Goal: Ask a question

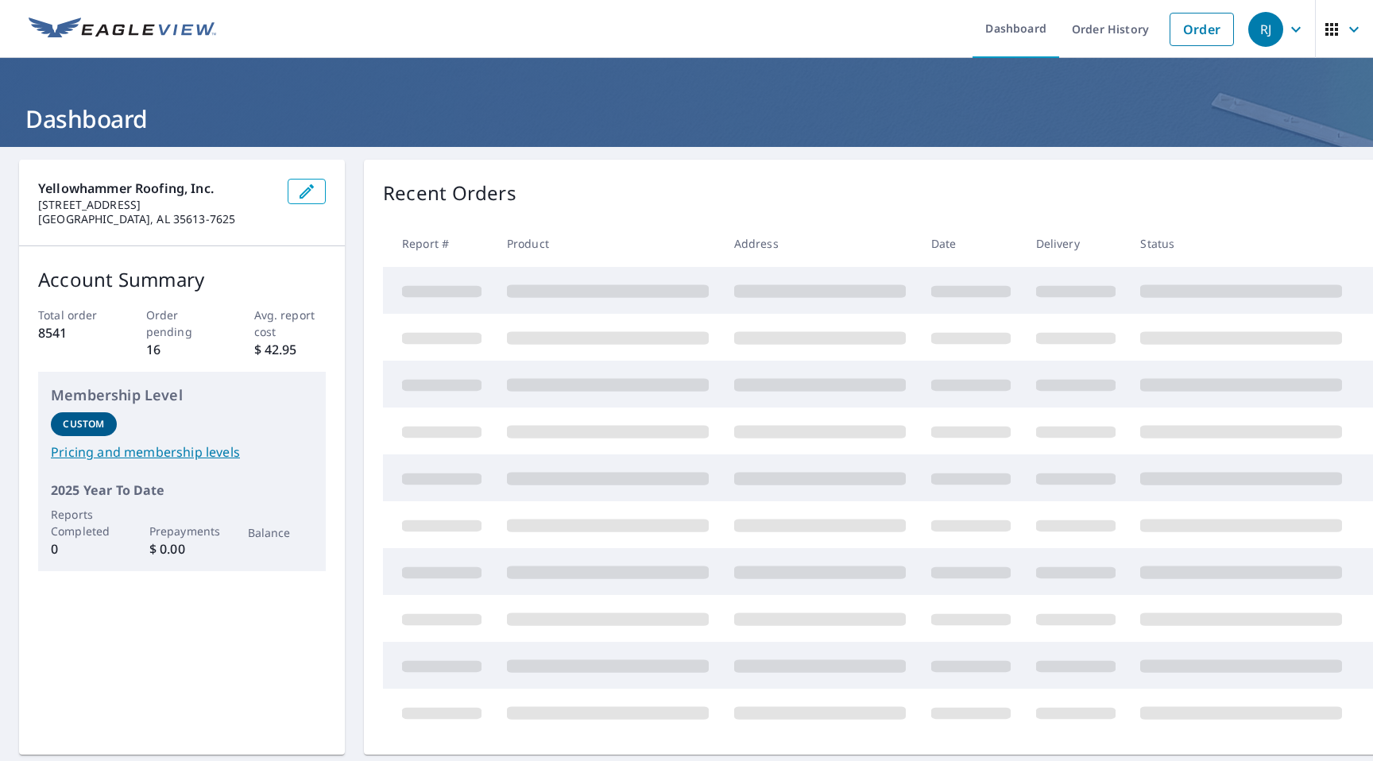
click at [1287, 24] on icon "button" at bounding box center [1296, 29] width 19 height 19
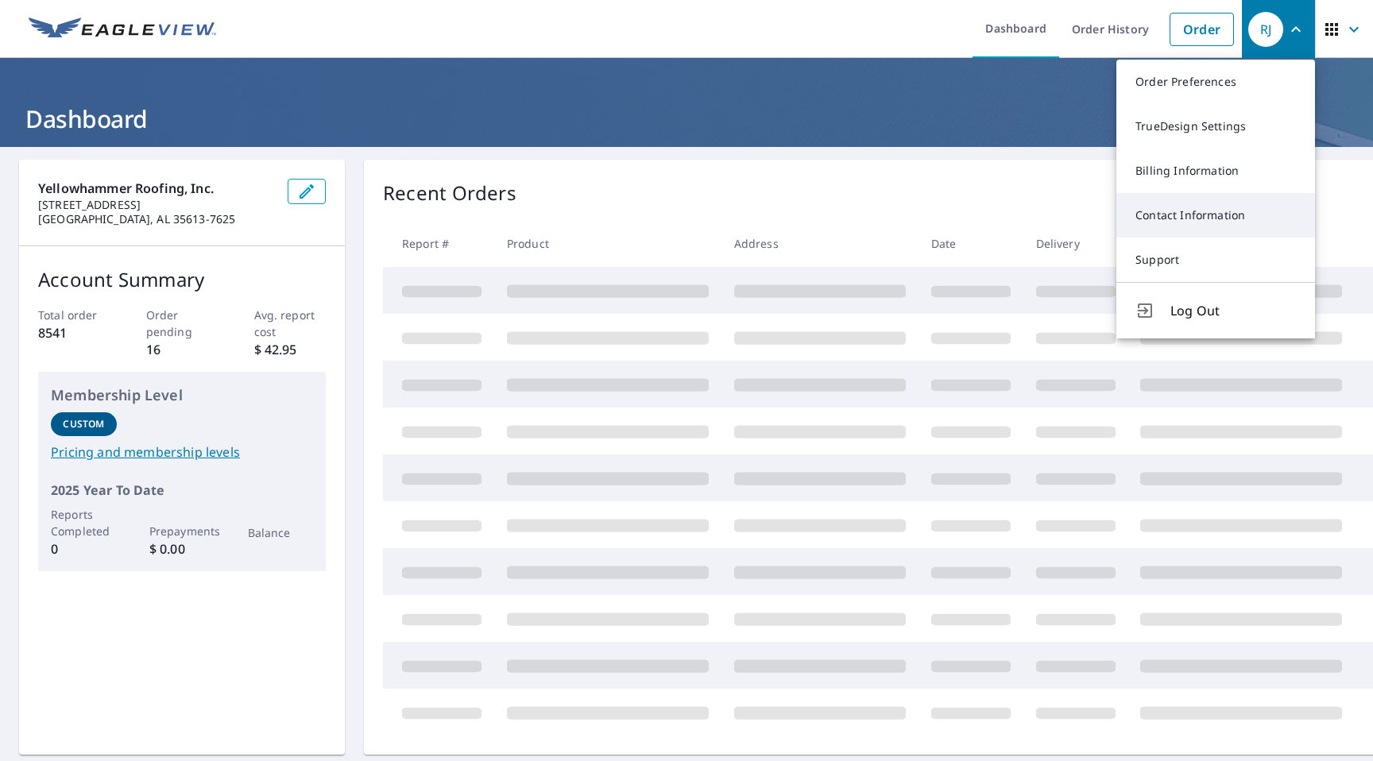
click at [1202, 213] on link "Contact Information" at bounding box center [1216, 215] width 199 height 45
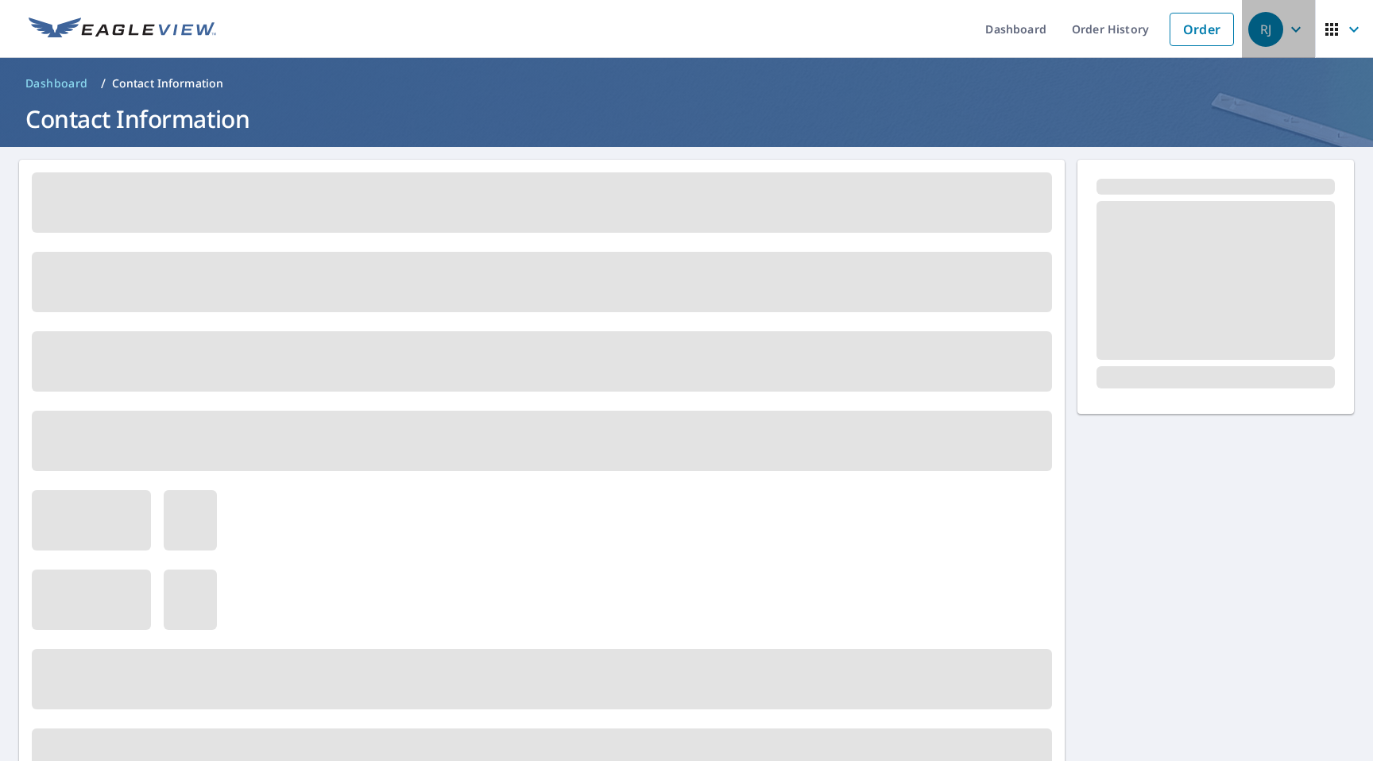
click at [1300, 29] on icon "button" at bounding box center [1296, 29] width 19 height 19
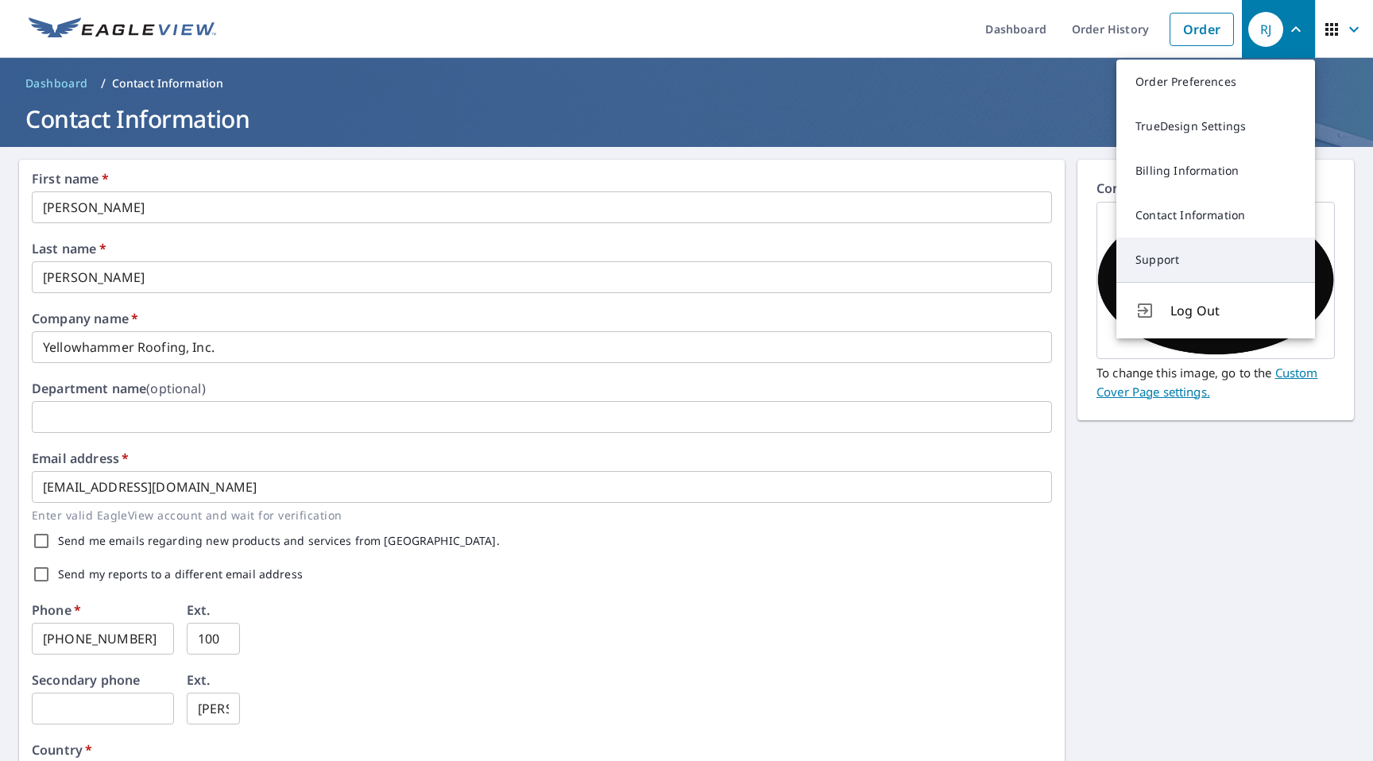
click at [1154, 256] on link "Support" at bounding box center [1216, 260] width 199 height 45
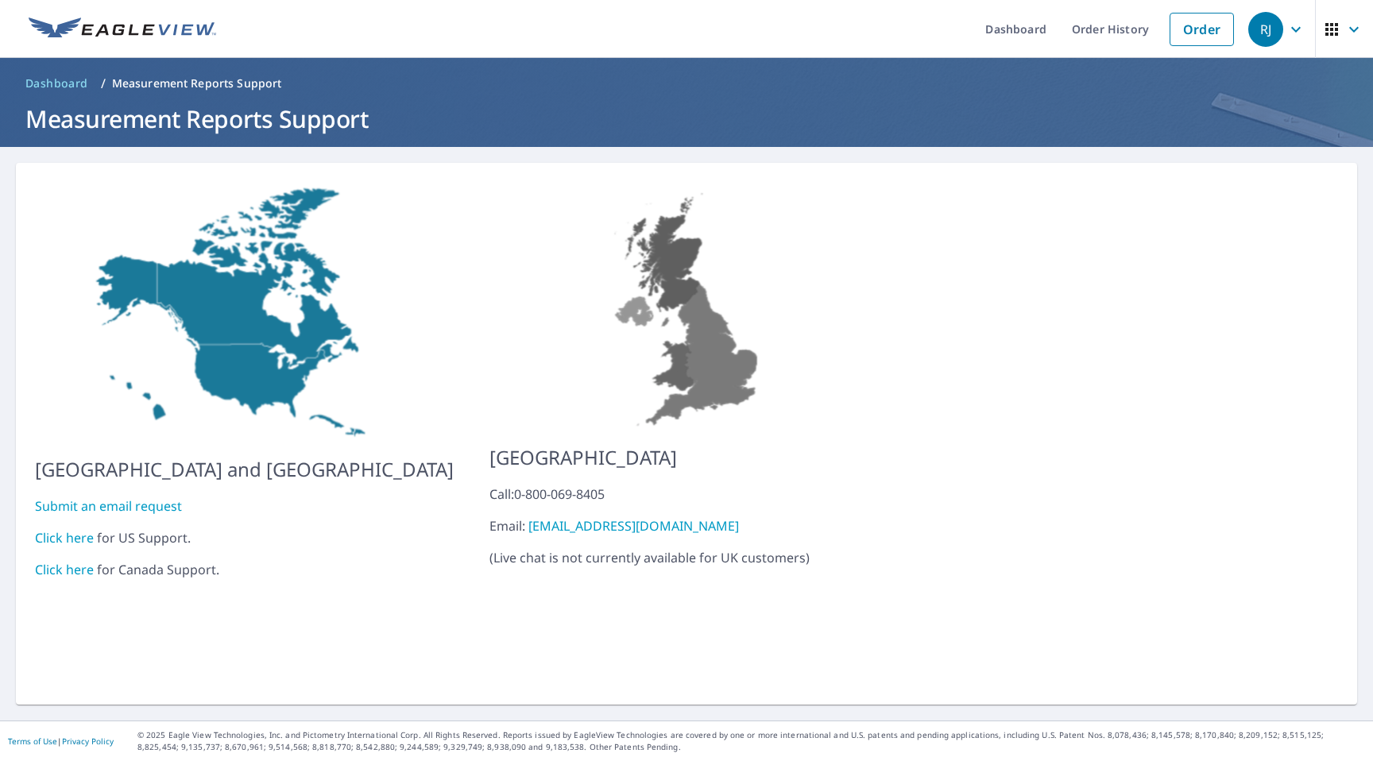
click at [145, 498] on link "Submit an email request" at bounding box center [108, 506] width 147 height 17
